Goal: Transaction & Acquisition: Purchase product/service

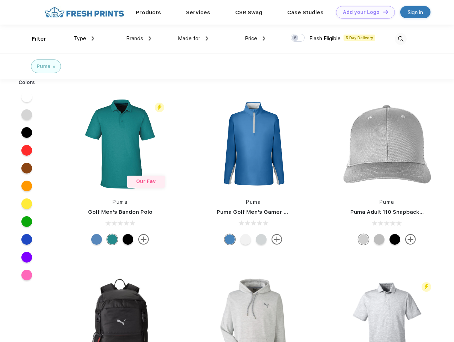
click at [363, 12] on link "Add your Logo Design Tool" at bounding box center [365, 12] width 59 height 12
click at [0, 0] on div "Design Tool" at bounding box center [0, 0] width 0 height 0
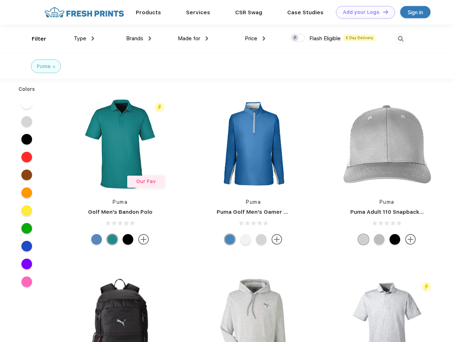
click at [382, 12] on link "Add your Logo Design Tool" at bounding box center [365, 12] width 59 height 12
click at [34, 39] on div "Filter" at bounding box center [39, 39] width 15 height 8
click at [84, 38] on span "Type" at bounding box center [80, 38] width 12 height 6
click at [139, 38] on span "Brands" at bounding box center [134, 38] width 17 height 6
click at [193, 38] on span "Made for" at bounding box center [189, 38] width 22 height 6
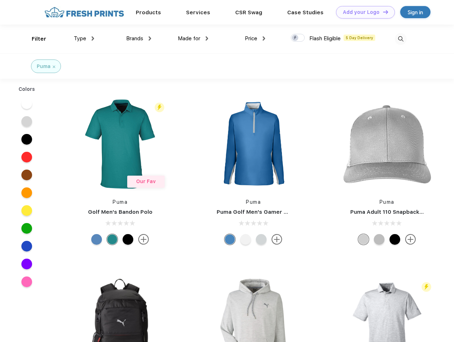
click at [255, 38] on span "Price" at bounding box center [251, 38] width 12 height 6
click at [298, 38] on div at bounding box center [298, 38] width 14 height 8
click at [295, 38] on input "checkbox" at bounding box center [293, 35] width 5 height 5
click at [401, 39] on img at bounding box center [401, 39] width 12 height 12
